Goal: Information Seeking & Learning: Learn about a topic

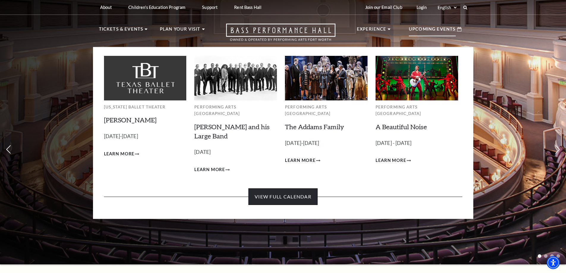
click at [295, 189] on link "View Full Calendar" at bounding box center [282, 196] width 69 height 17
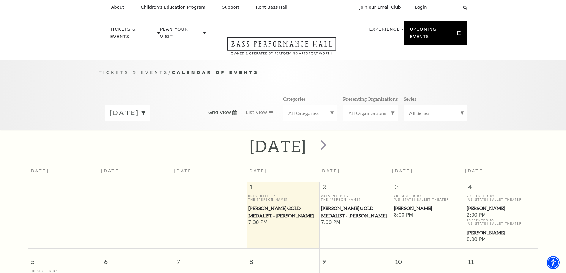
click at [145, 108] on label "[DATE]" at bounding box center [127, 112] width 35 height 9
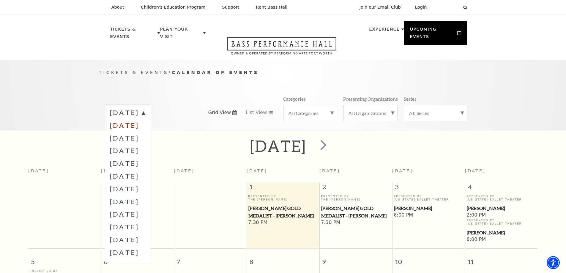
click at [145, 120] on label "[DATE]" at bounding box center [127, 125] width 35 height 13
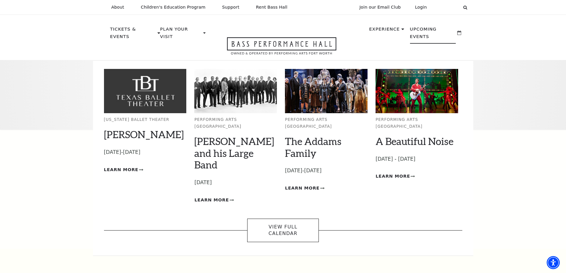
click at [448, 30] on p "Upcoming Events" at bounding box center [433, 35] width 46 height 18
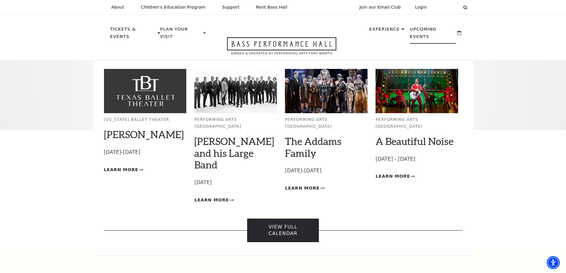
click at [308, 219] on link "View Full Calendar" at bounding box center [283, 230] width 72 height 23
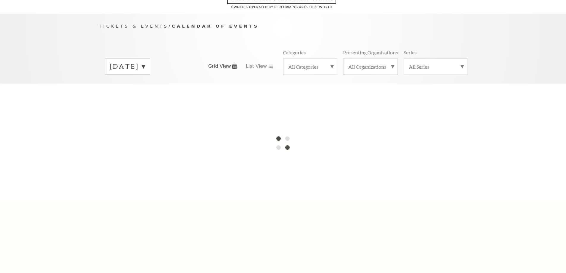
scroll to position [53, 0]
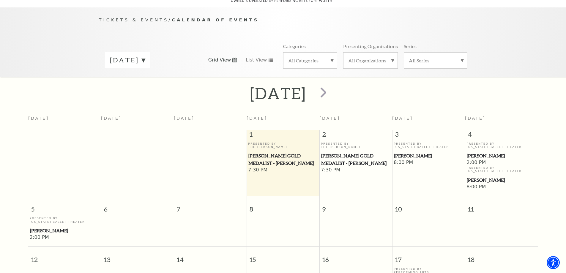
click at [145, 56] on label "[DATE]" at bounding box center [127, 60] width 35 height 9
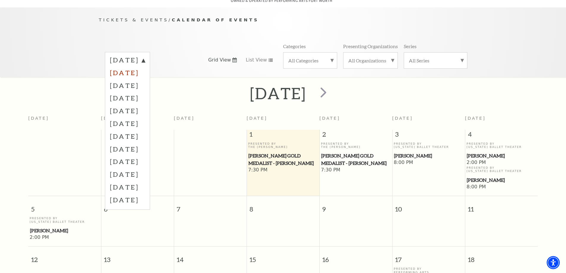
click at [145, 69] on label "[DATE]" at bounding box center [127, 72] width 35 height 13
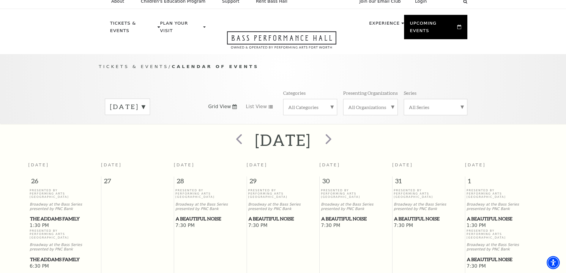
scroll to position [0, 0]
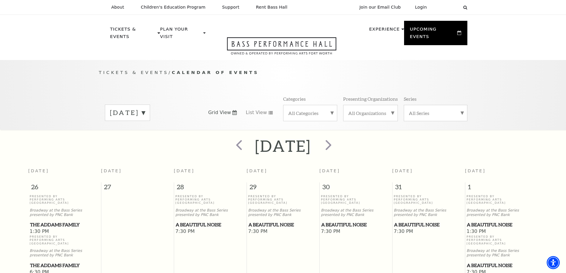
click at [145, 108] on label "[DATE]" at bounding box center [127, 112] width 35 height 9
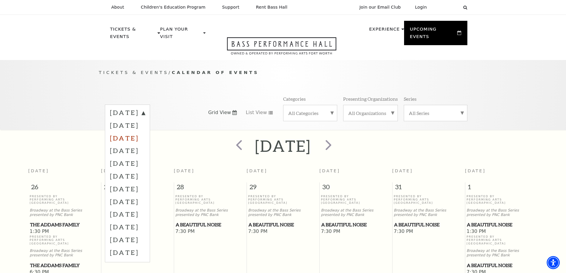
click at [145, 132] on label "[DATE]" at bounding box center [127, 138] width 35 height 13
